Goal: Find contact information: Find contact information

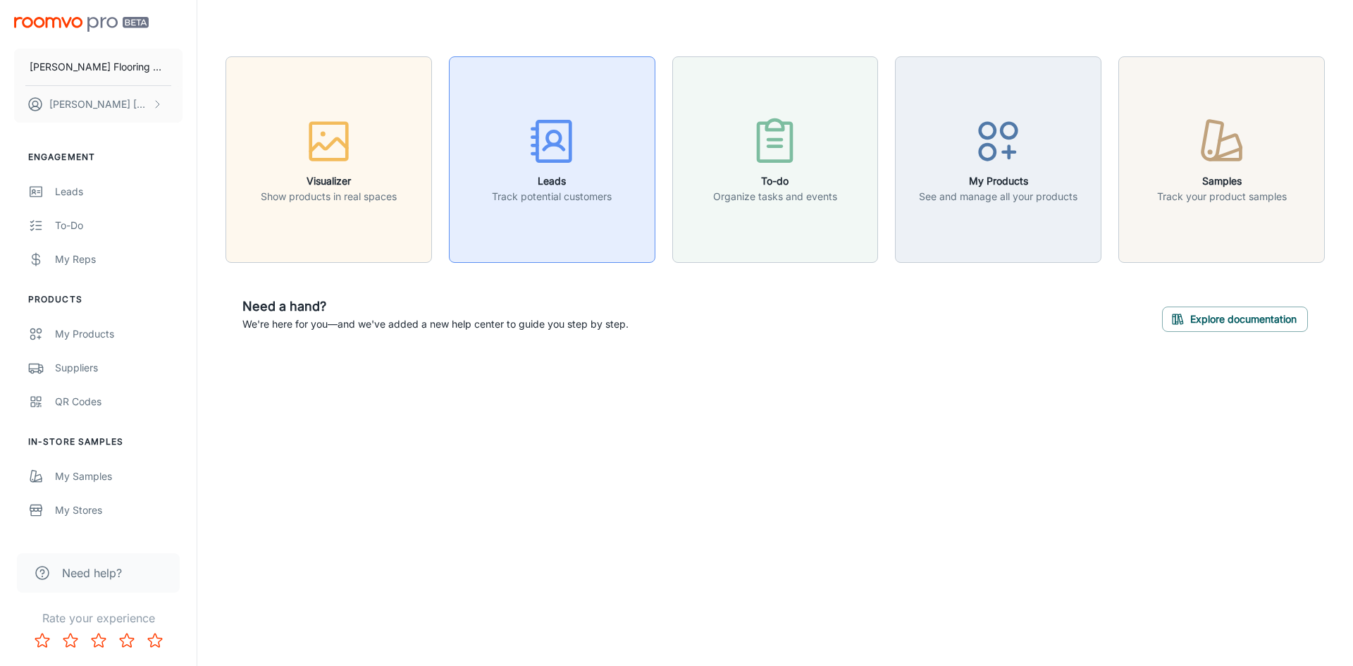
click at [561, 149] on icon "button" at bounding box center [552, 141] width 53 height 53
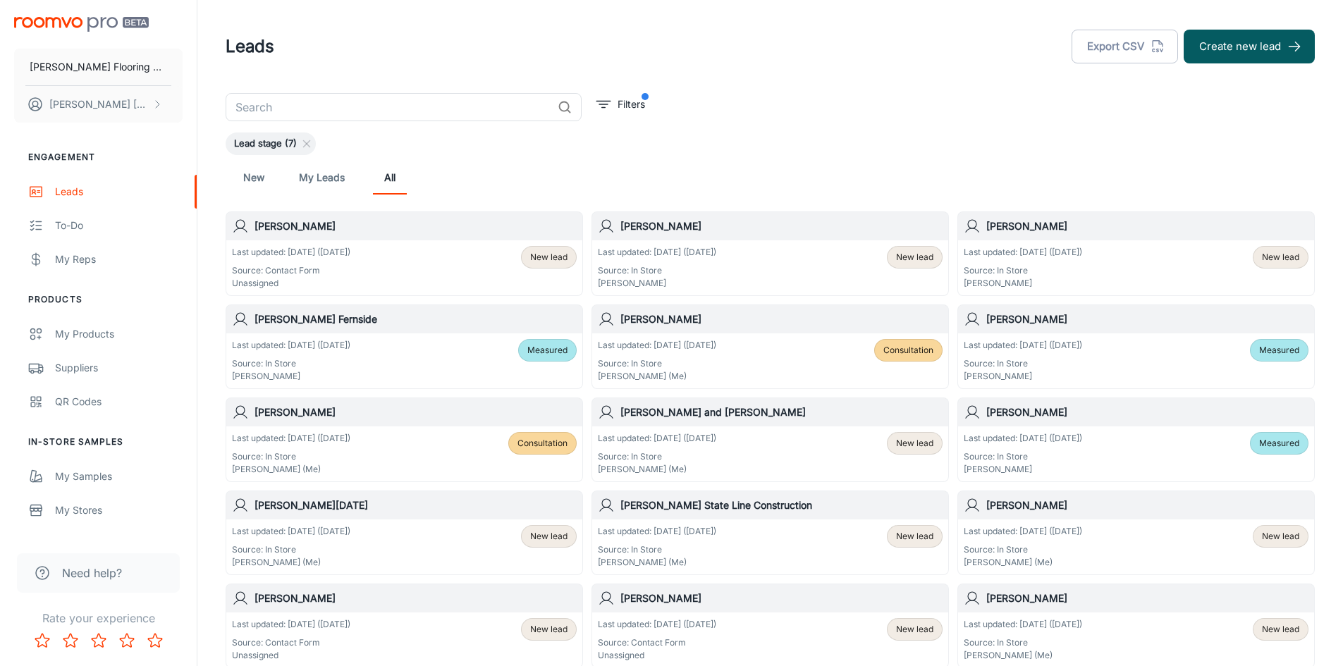
click at [767, 549] on div "Last updated: [DATE] ([DATE]) Source: In Store [PERSON_NAME] (Me) New lead" at bounding box center [770, 547] width 345 height 44
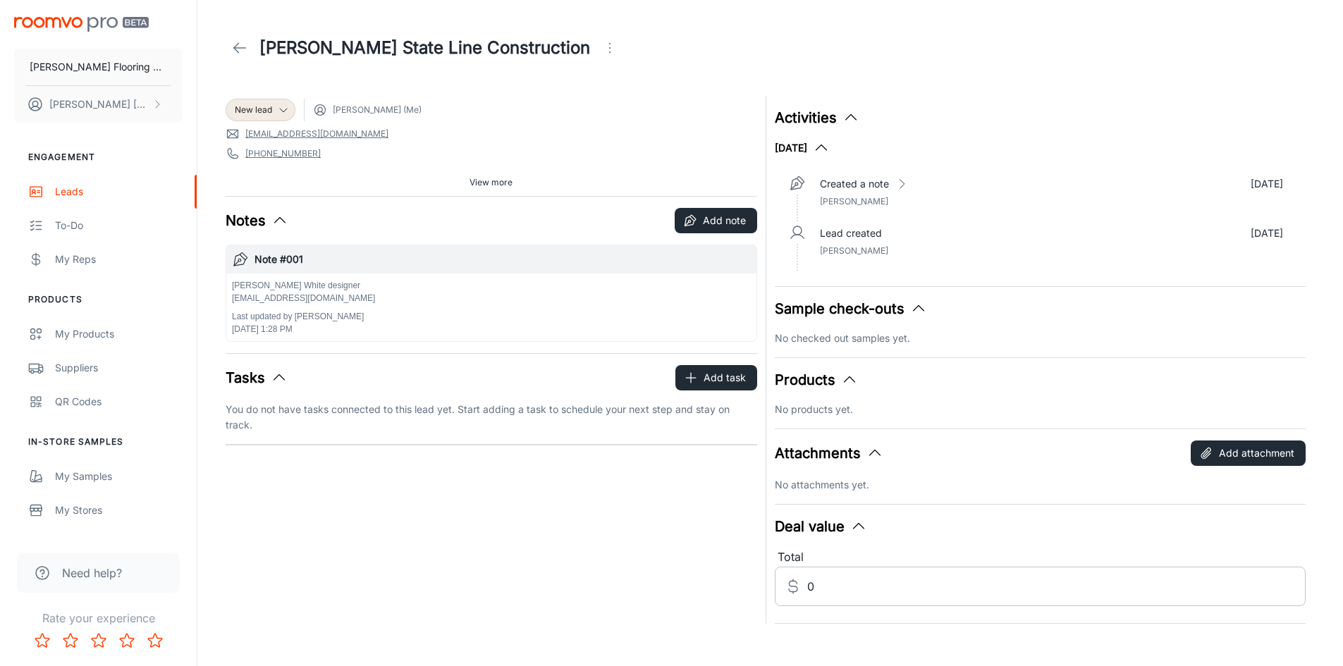
scroll to position [14, 0]
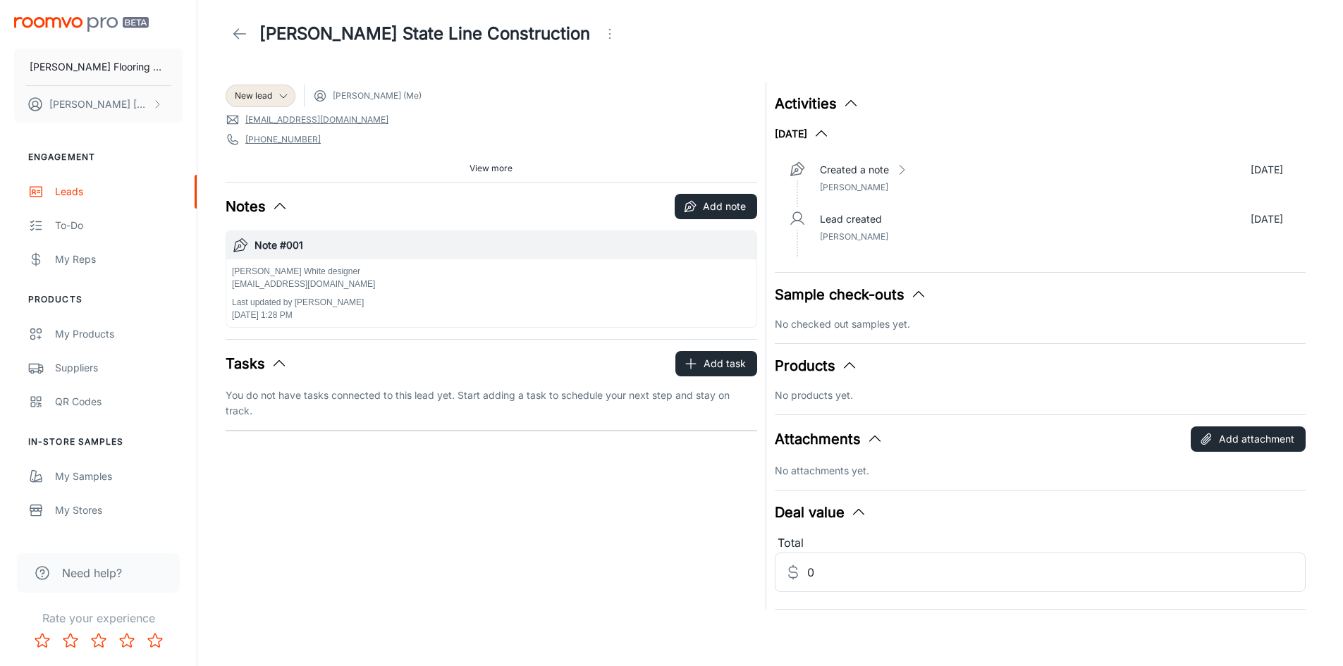
click at [472, 296] on div "[PERSON_NAME] White designer [PERSON_NAME][EMAIL_ADDRESS][DOMAIN_NAME] Last upd…" at bounding box center [491, 293] width 519 height 56
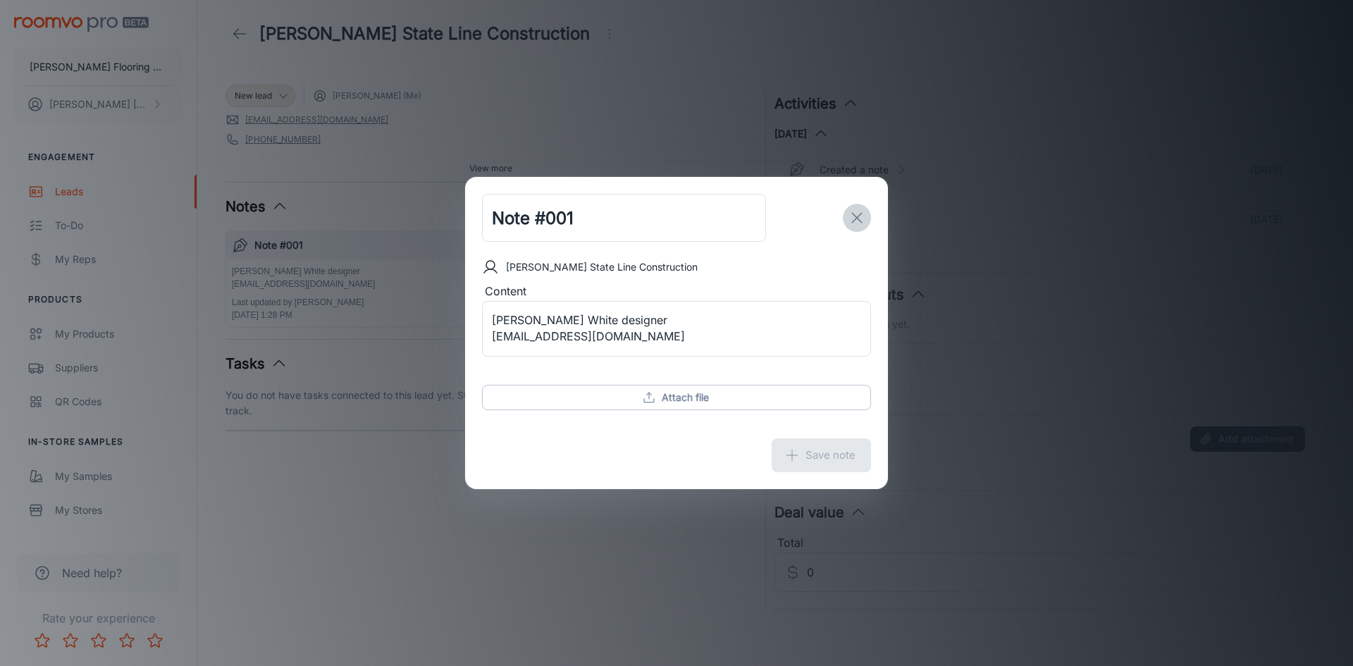
click at [854, 221] on line "exit" at bounding box center [857, 218] width 10 height 10
